Goal: Navigation & Orientation: Go to known website

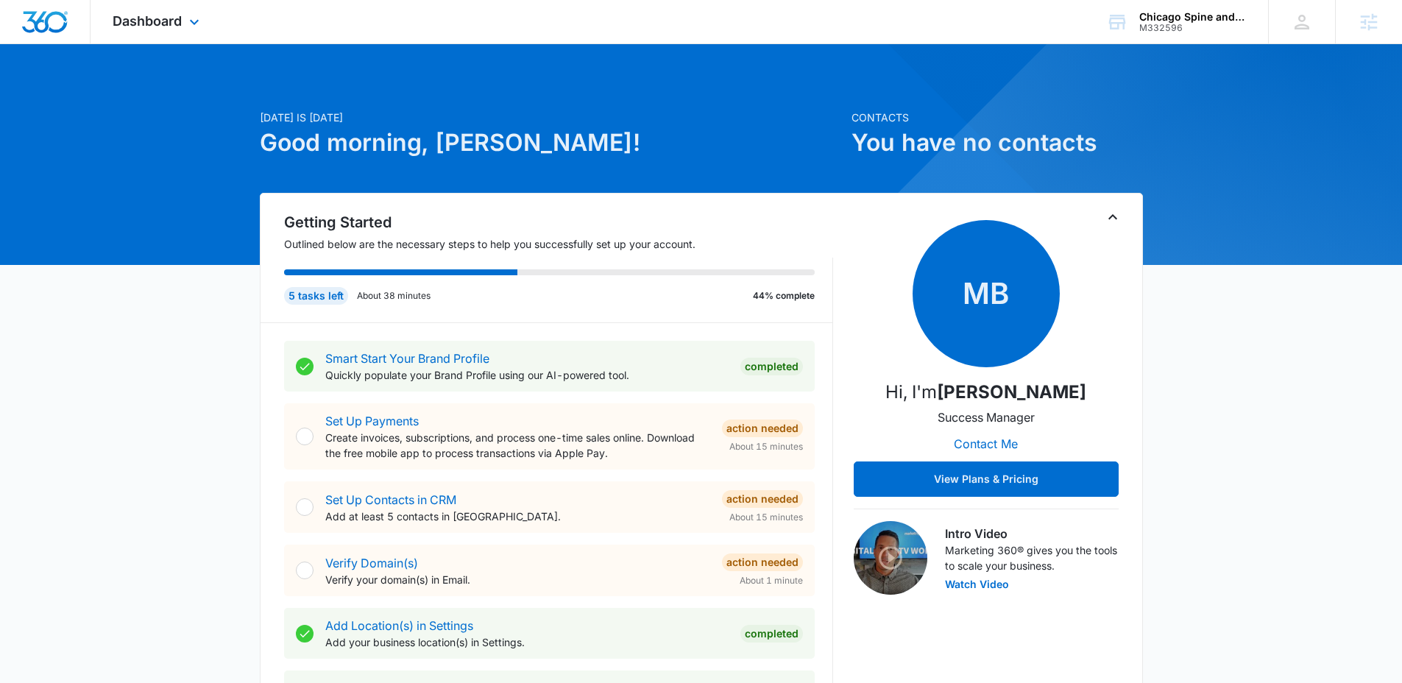
click at [181, 29] on div "Dashboard Apps Reputation Websites Forms CRM Email Social Shop Content Ads Inte…" at bounding box center [158, 21] width 135 height 43
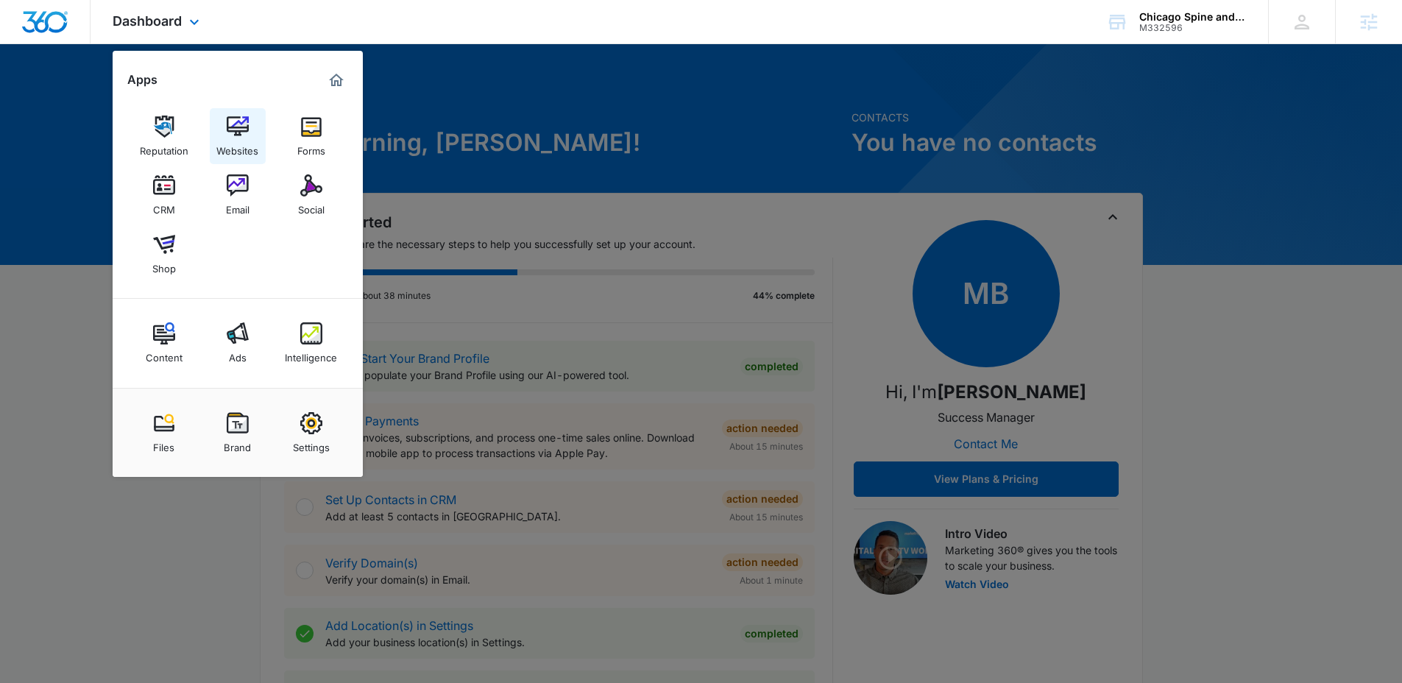
click at [233, 116] on img at bounding box center [238, 127] width 22 height 22
